Goal: Task Accomplishment & Management: Manage account settings

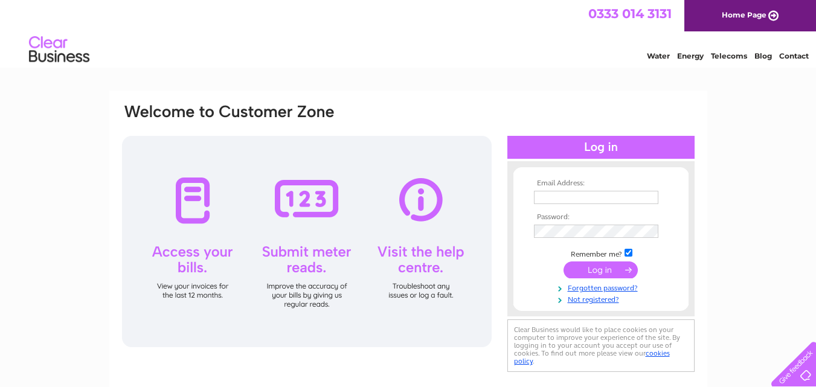
type input "[EMAIL_ADDRESS][DOMAIN_NAME]"
click at [600, 271] on input "submit" at bounding box center [600, 269] width 74 height 17
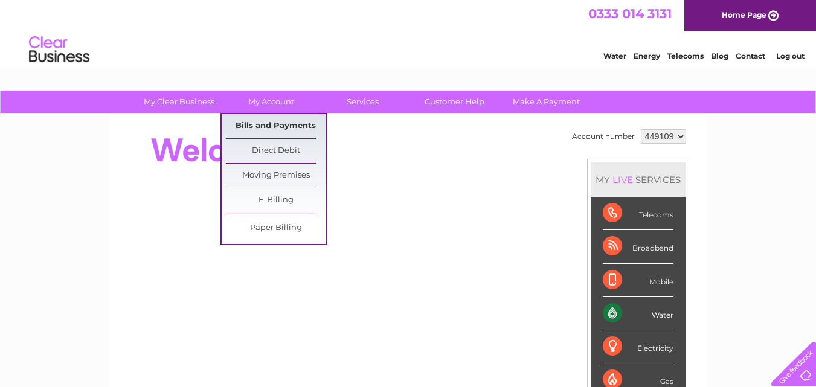
click at [270, 128] on link "Bills and Payments" at bounding box center [276, 126] width 100 height 24
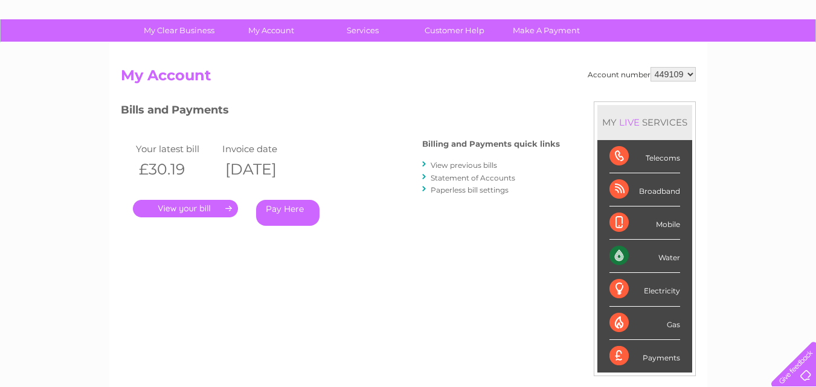
scroll to position [77, 0]
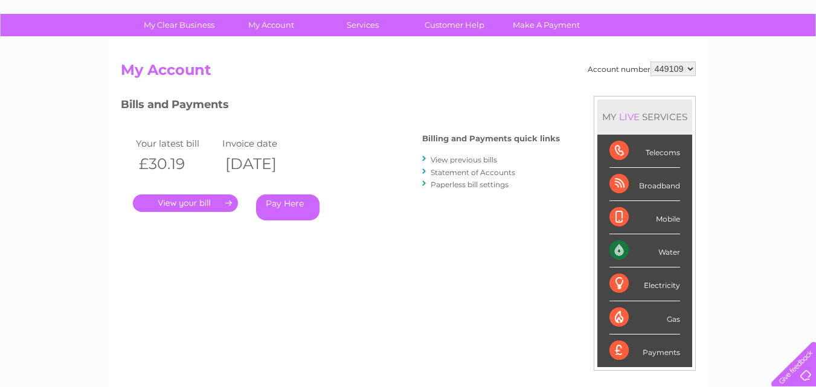
click at [207, 208] on link "." at bounding box center [185, 203] width 105 height 18
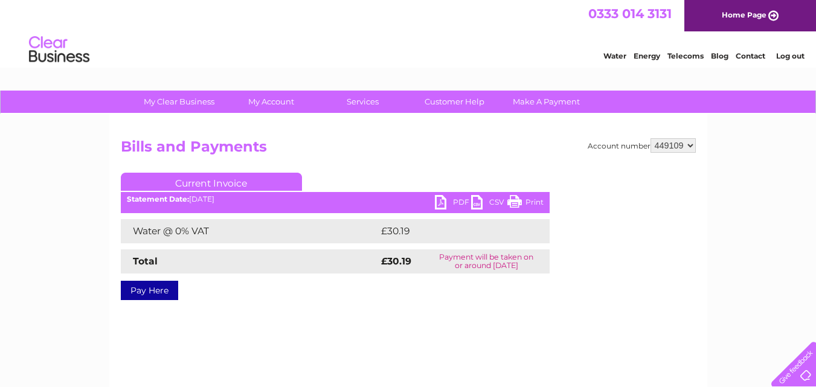
click at [447, 200] on link "PDF" at bounding box center [453, 204] width 36 height 18
